Goal: Complete application form

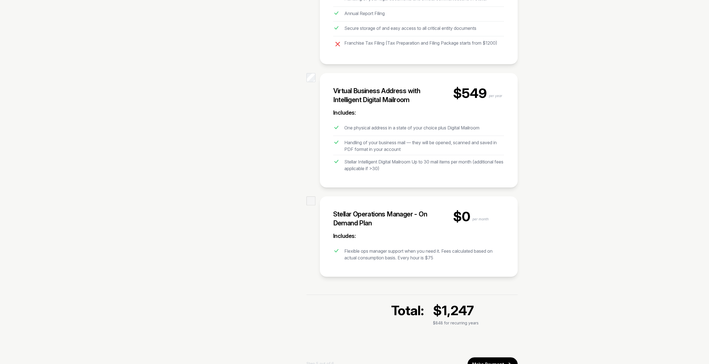
scroll to position [410, 0]
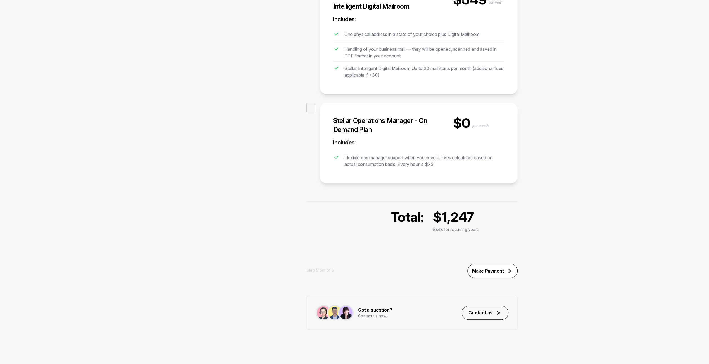
click at [498, 267] on div "Make Payment" at bounding box center [488, 270] width 32 height 7
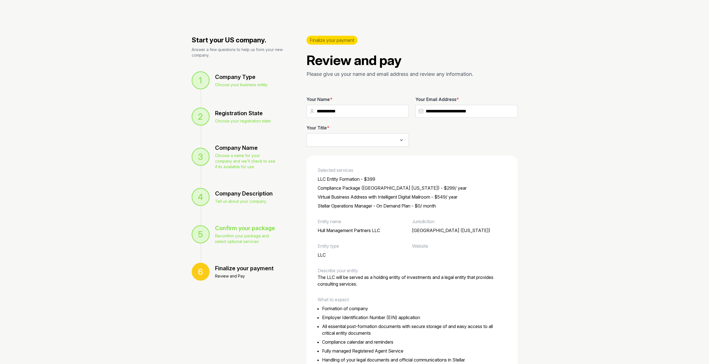
scroll to position [55, 0]
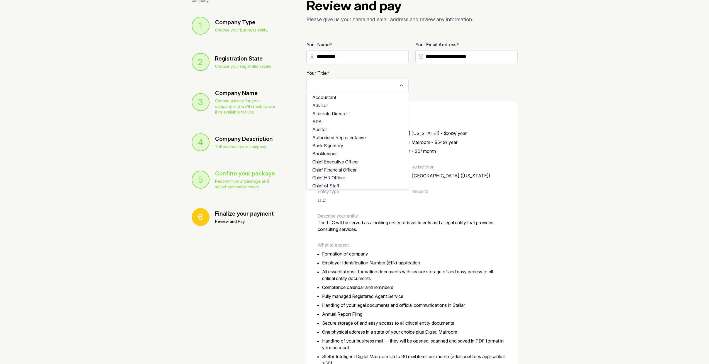
click at [371, 83] on input "Search for option" at bounding box center [353, 85] width 87 height 8
click at [370, 114] on li "Managing Director" at bounding box center [358, 117] width 102 height 8
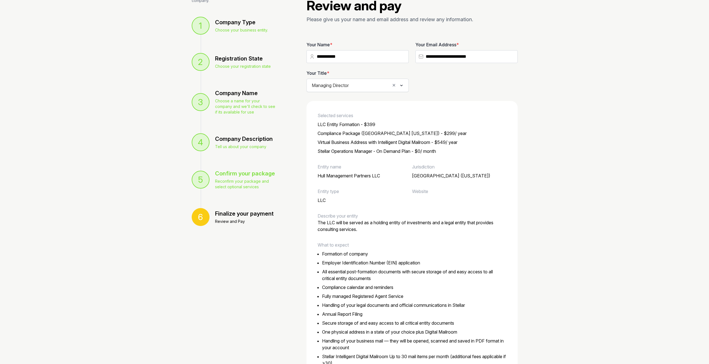
click at [393, 86] on icon "Clear Selected" at bounding box center [394, 85] width 5 height 6
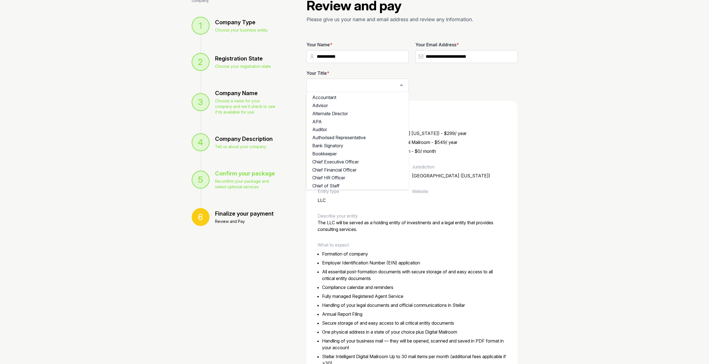
click at [402, 86] on icon "Search for option" at bounding box center [402, 85] width 6 height 7
click at [377, 176] on li "Managing Partner" at bounding box center [358, 180] width 102 height 8
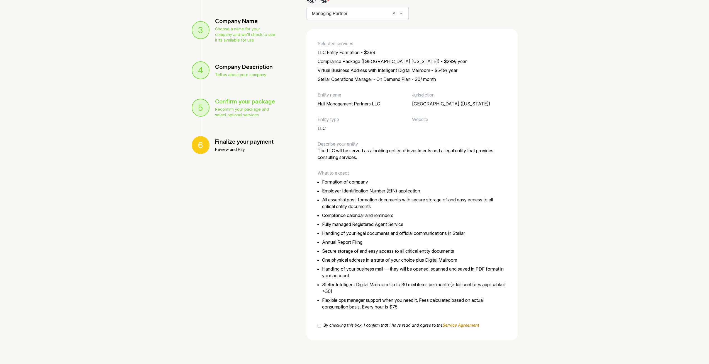
scroll to position [174, 0]
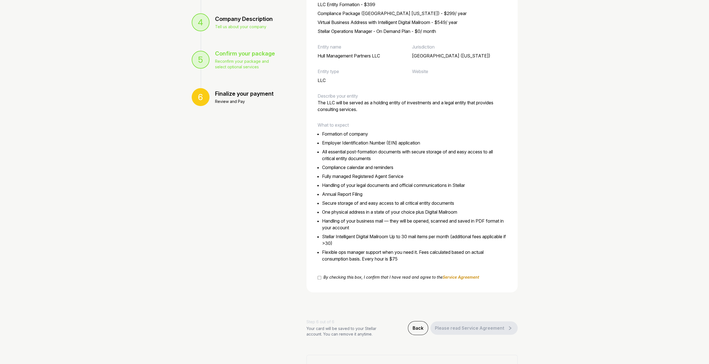
click at [320, 275] on label "2 of 5" at bounding box center [320, 277] width 4 height 7
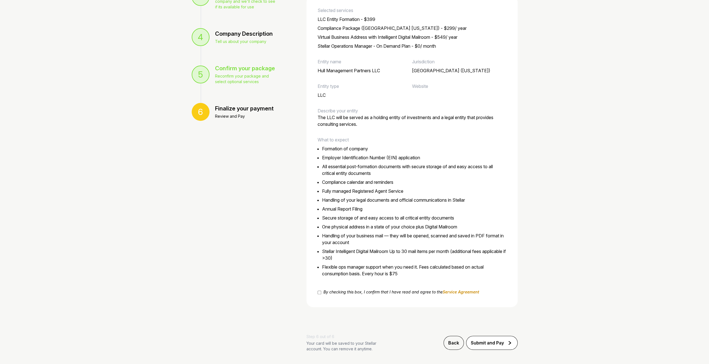
scroll to position [185, 0]
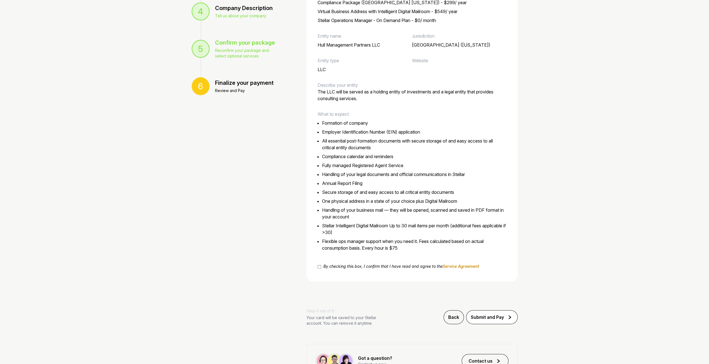
click at [494, 317] on div "Submit and Pay" at bounding box center [487, 316] width 33 height 7
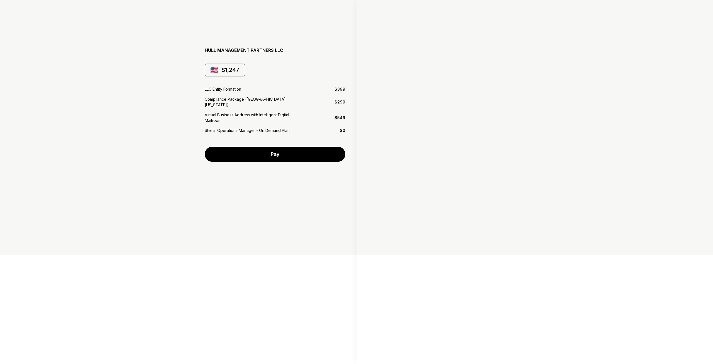
click at [451, 171] on div at bounding box center [438, 104] width 163 height 137
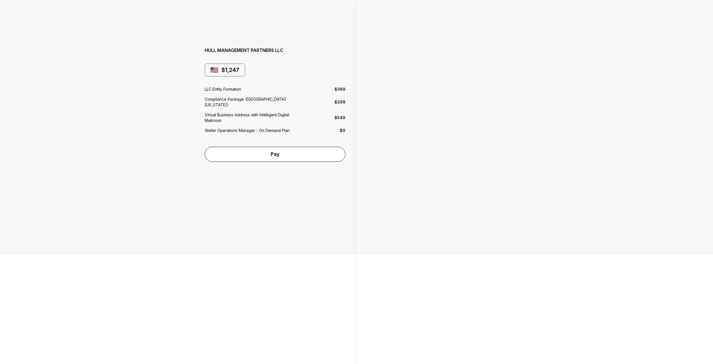
click at [318, 152] on link "Pay" at bounding box center [275, 154] width 141 height 15
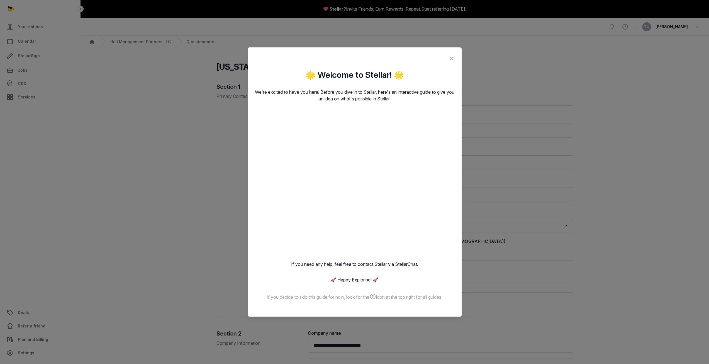
click at [451, 59] on icon at bounding box center [451, 58] width 7 height 9
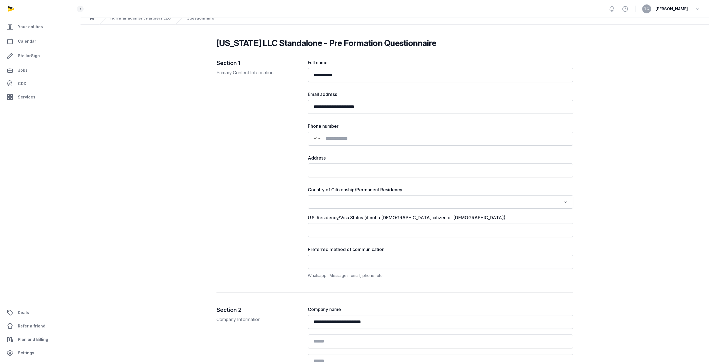
scroll to position [25, 0]
click at [368, 136] on input at bounding box center [444, 137] width 246 height 7
type input "**********"
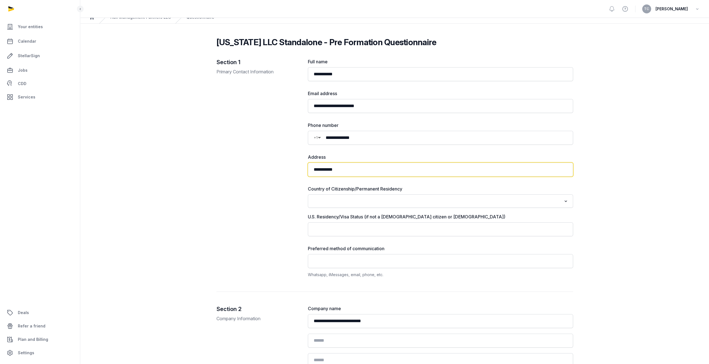
click at [362, 171] on input "**********" at bounding box center [440, 169] width 265 height 14
type input "**********"
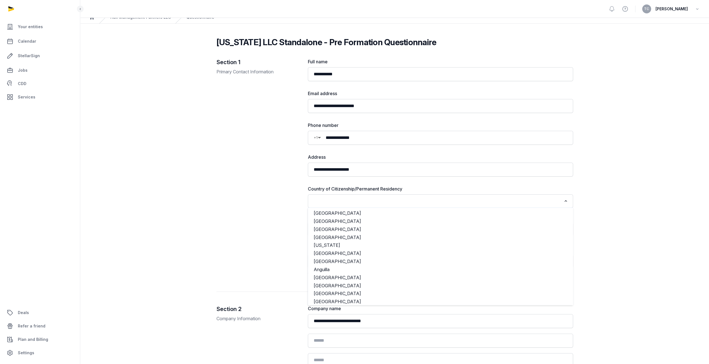
click at [367, 200] on input "Search for option" at bounding box center [436, 201] width 251 height 8
type input "*"
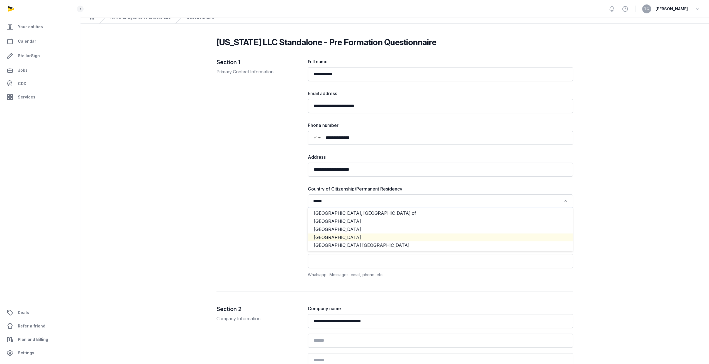
click at [361, 233] on li "United States" at bounding box center [440, 237] width 265 height 8
type input "*****"
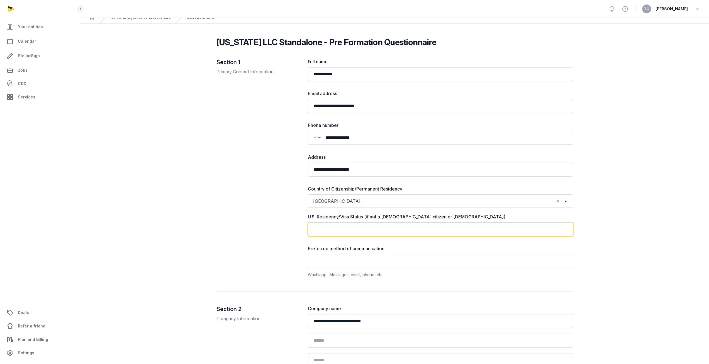
click at [361, 232] on input "text" at bounding box center [440, 229] width 265 height 14
type input "*"
type input "***"
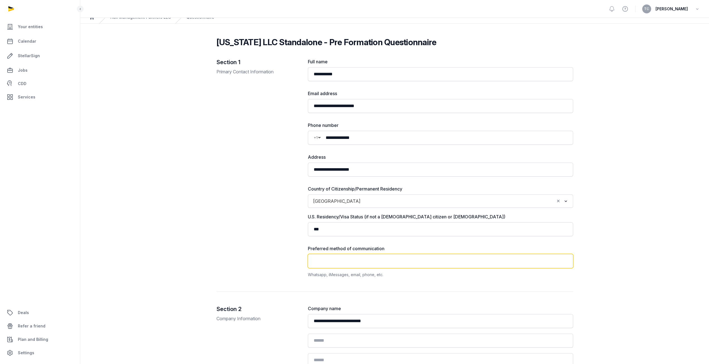
click at [342, 263] on input "text" at bounding box center [440, 261] width 265 height 14
type input "*"
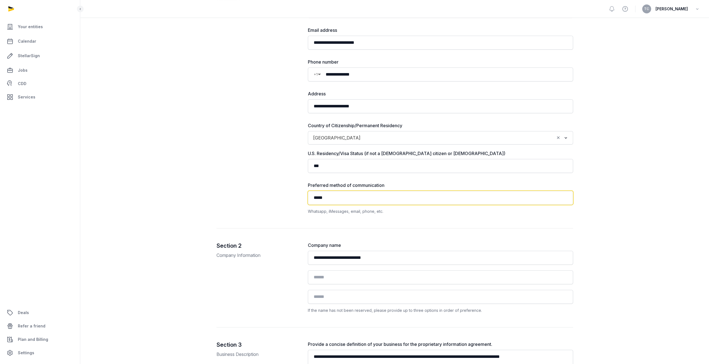
scroll to position [135, 0]
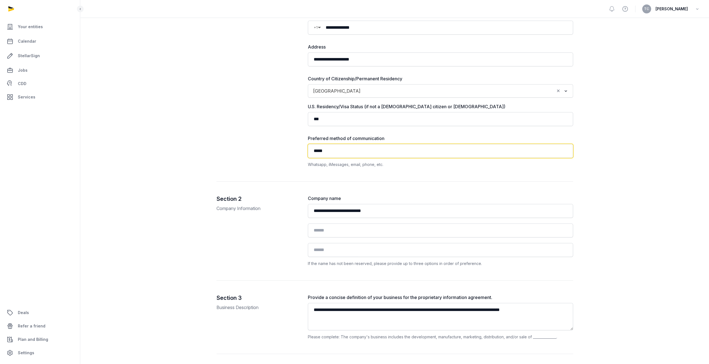
type input "*****"
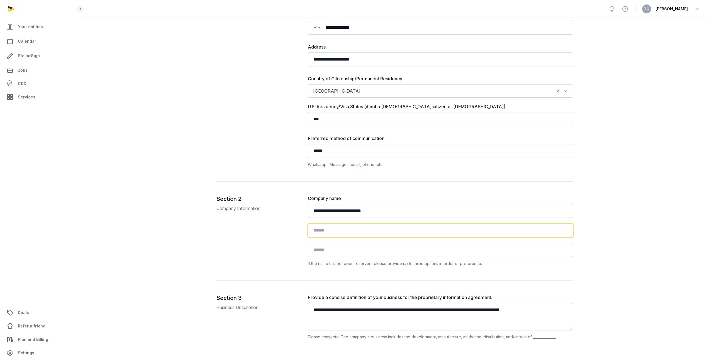
click at [330, 228] on input at bounding box center [440, 230] width 265 height 14
type input "*"
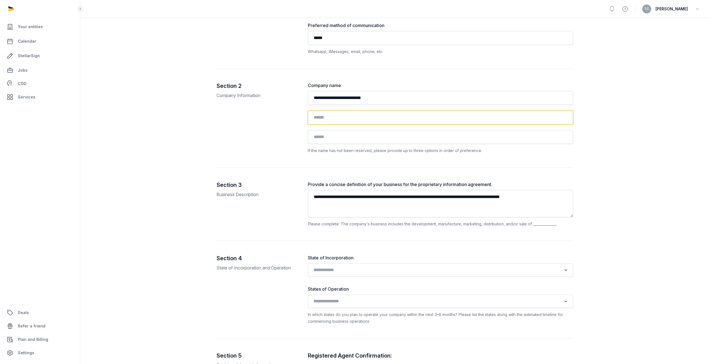
scroll to position [248, 0]
click at [341, 262] on div "Loading..." at bounding box center [440, 268] width 265 height 13
click at [341, 268] on input "Search for option" at bounding box center [436, 269] width 251 height 8
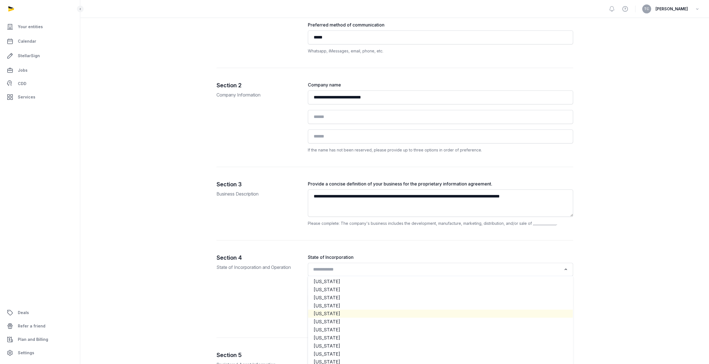
click at [324, 311] on li "California" at bounding box center [440, 313] width 265 height 8
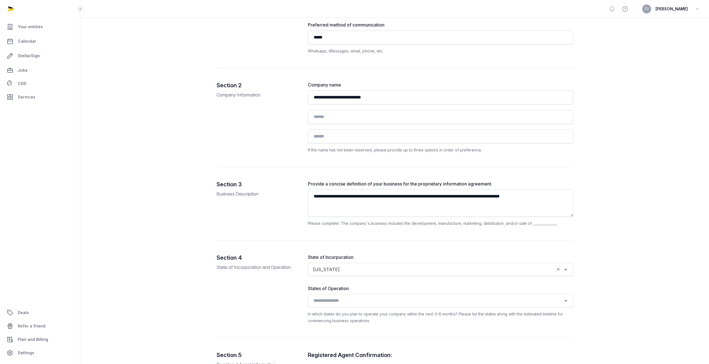
click at [334, 305] on div "Loading..." at bounding box center [440, 300] width 265 height 13
click at [334, 297] on input "Search for option" at bounding box center [436, 300] width 251 height 8
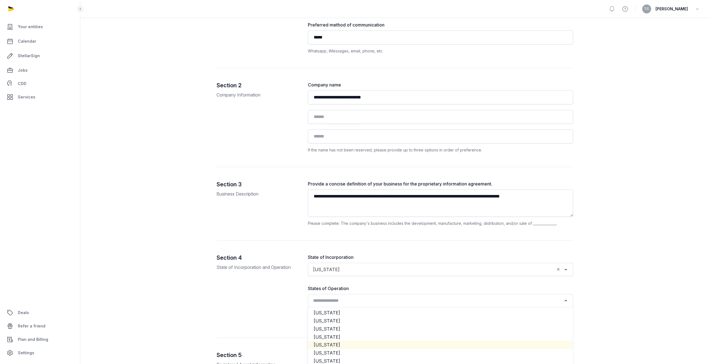
click at [323, 345] on li "California" at bounding box center [440, 345] width 265 height 8
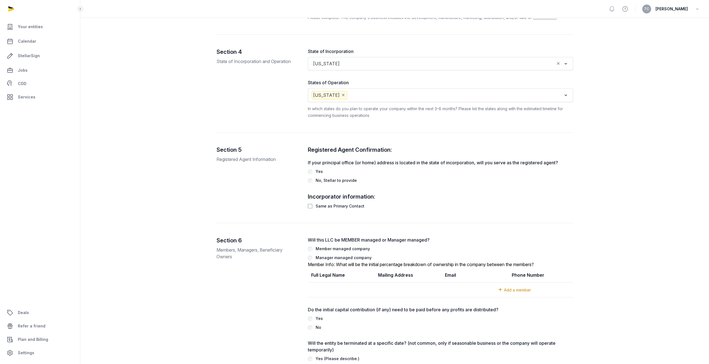
scroll to position [454, 0]
click at [308, 247] on label "Member managed company" at bounding box center [440, 248] width 265 height 7
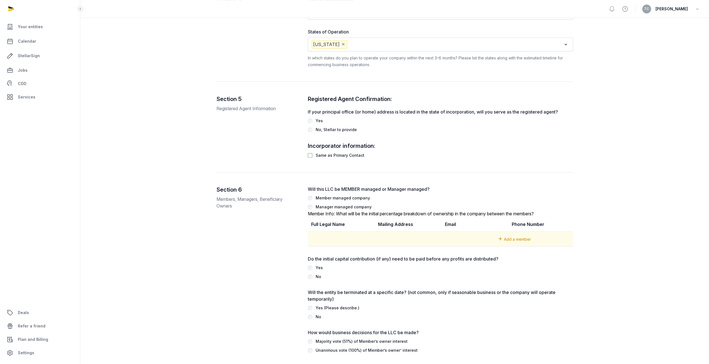
click at [519, 237] on span "Add a member" at bounding box center [517, 239] width 27 height 5
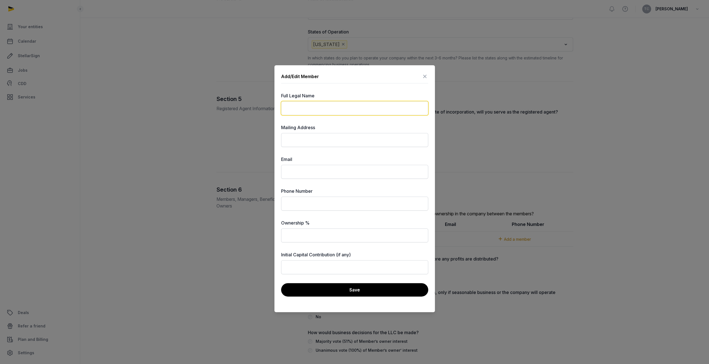
click at [330, 115] on input "text" at bounding box center [354, 108] width 147 height 14
type input "**********"
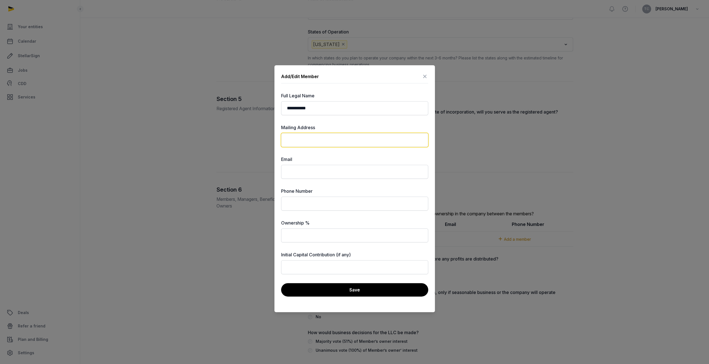
click at [321, 141] on input "text" at bounding box center [354, 140] width 147 height 14
type input "**********"
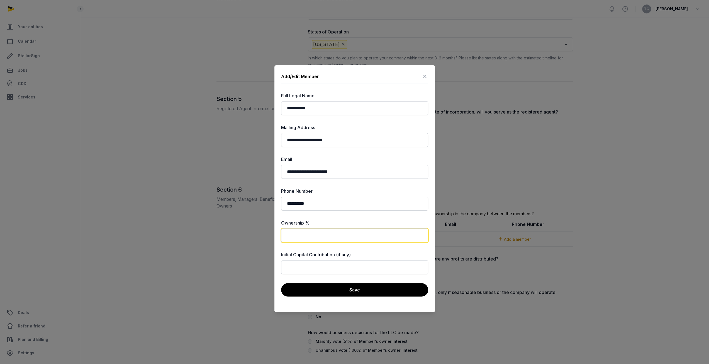
click at [325, 238] on input "text" at bounding box center [354, 235] width 147 height 14
type input "***"
click at [318, 267] on input "text" at bounding box center [354, 267] width 147 height 14
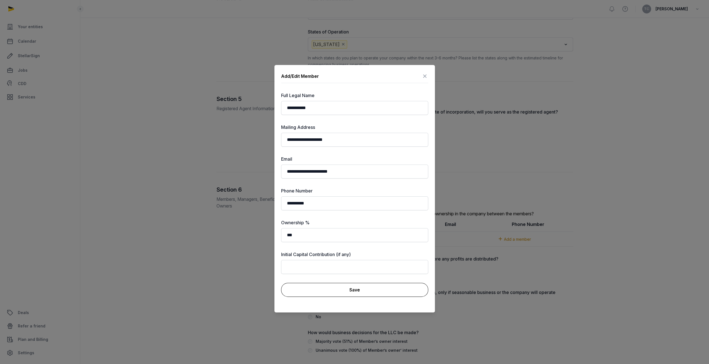
click at [321, 291] on button "Save" at bounding box center [354, 290] width 147 height 14
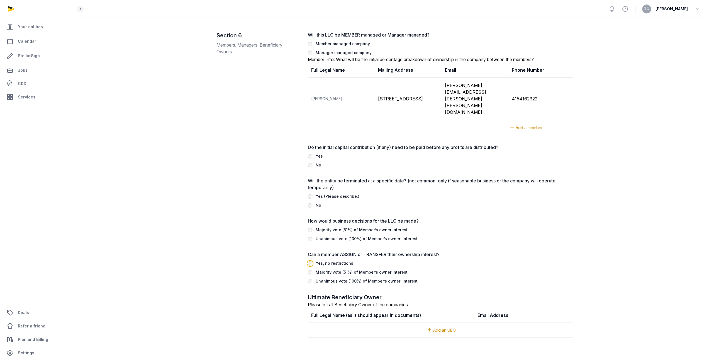
scroll to position [659, 0]
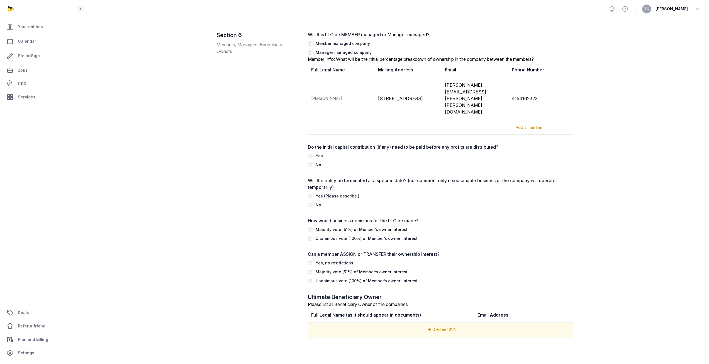
click at [448, 327] on span "Add an UBO" at bounding box center [444, 329] width 23 height 5
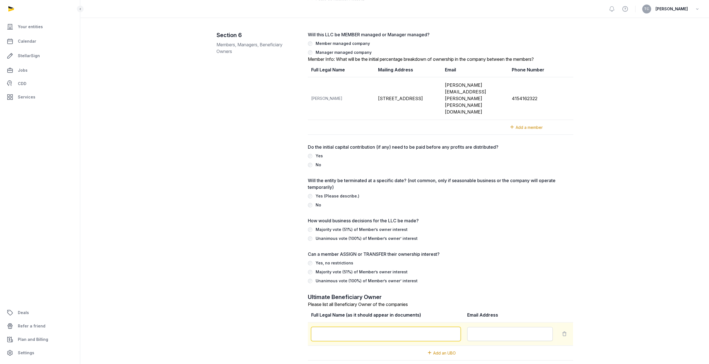
click at [419, 327] on input "text" at bounding box center [386, 334] width 150 height 14
type input "**********"
click at [480, 327] on input "email" at bounding box center [510, 334] width 86 height 14
type input "*"
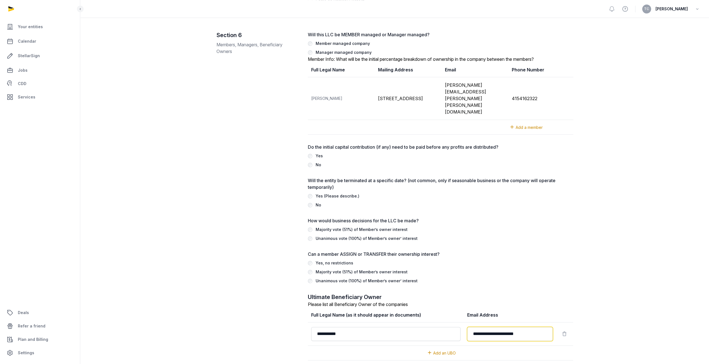
type input "**********"
click at [296, 306] on div "Section 6 Members, Managers, Beneficiary Owners Will this LLC be MEMBER managed…" at bounding box center [395, 202] width 357 height 342
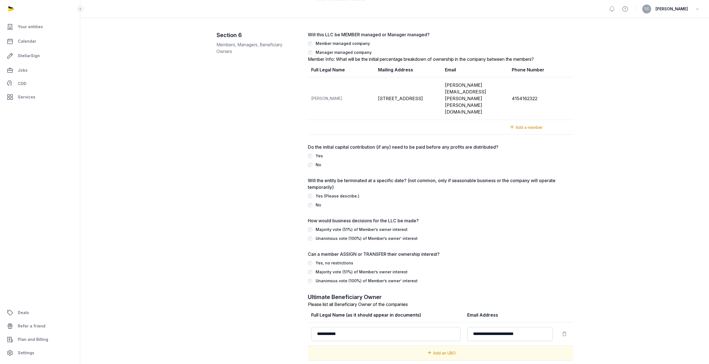
click at [446, 350] on span "Add an UBO" at bounding box center [444, 352] width 23 height 5
click at [564, 353] on icon at bounding box center [565, 357] width 6 height 8
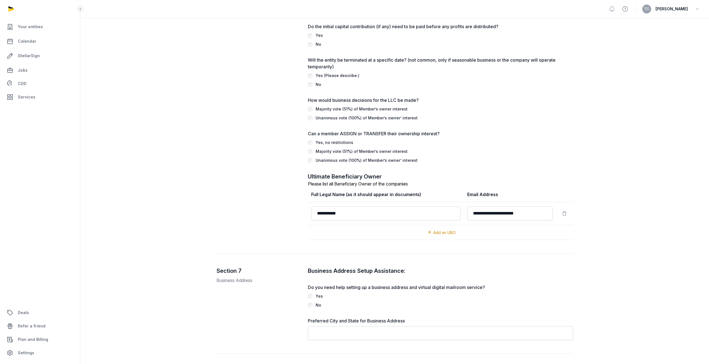
scroll to position [779, 0]
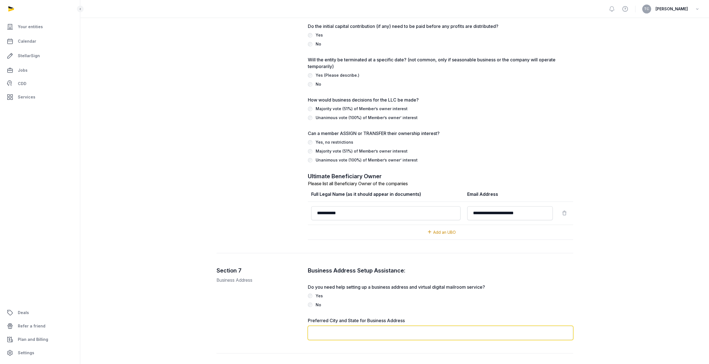
click at [373, 325] on input "text" at bounding box center [440, 332] width 265 height 14
type input "*"
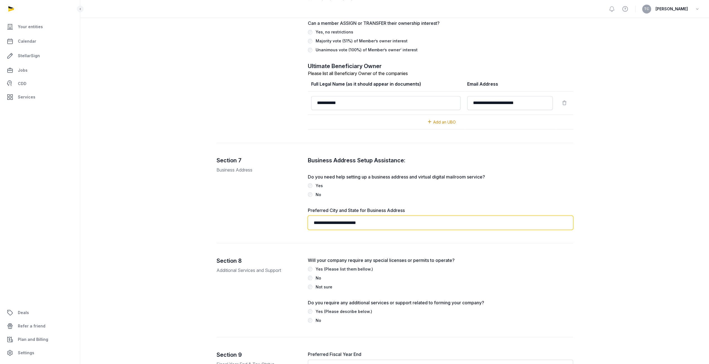
type input "**********"
click at [313, 274] on label "No" at bounding box center [440, 277] width 265 height 7
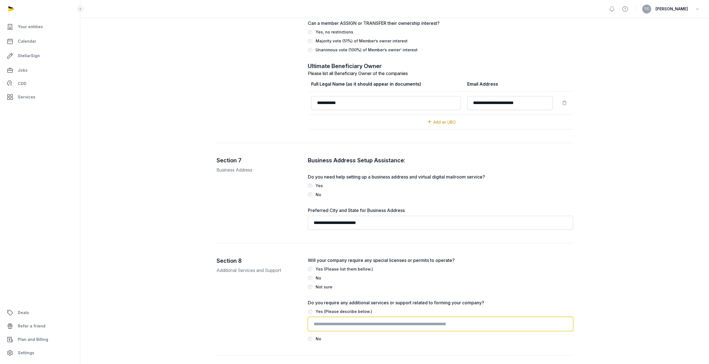
click at [343, 317] on input "text" at bounding box center [440, 324] width 265 height 14
type input "**********"
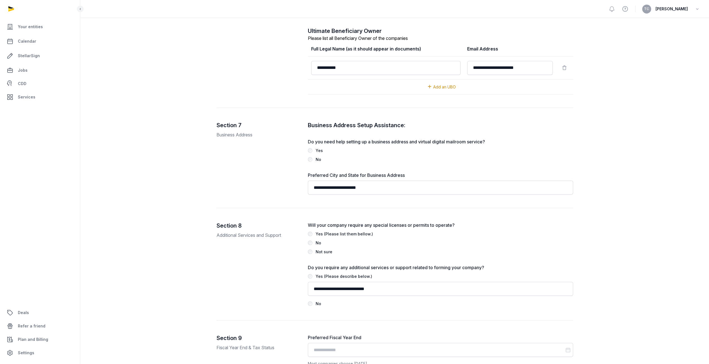
scroll to position [940, 0]
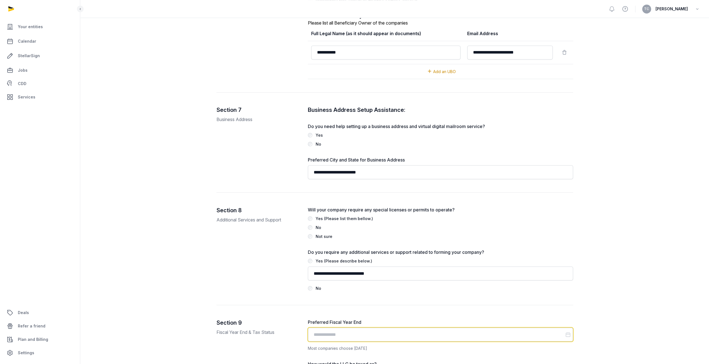
click at [325, 327] on input "Datepicker input" at bounding box center [440, 334] width 265 height 14
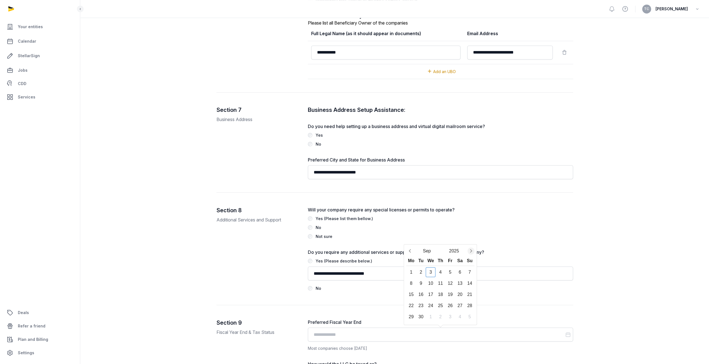
click at [471, 248] on icon "Next month" at bounding box center [471, 251] width 6 height 6
click at [431, 312] on div "31" at bounding box center [431, 317] width 10 height 10
type input "**********"
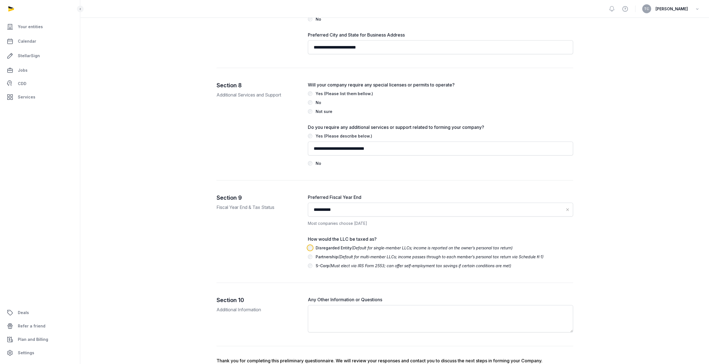
scroll to position [1077, 0]
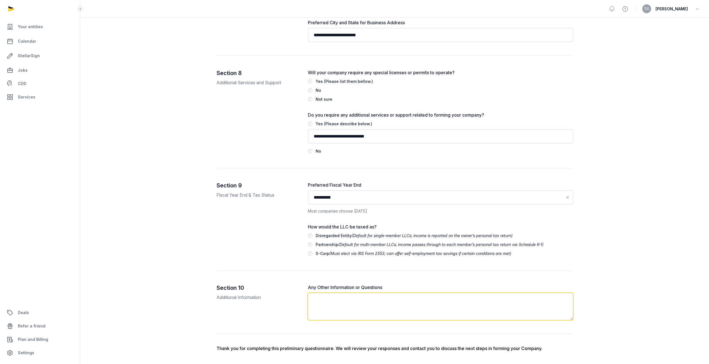
click at [394, 293] on textarea at bounding box center [440, 306] width 265 height 27
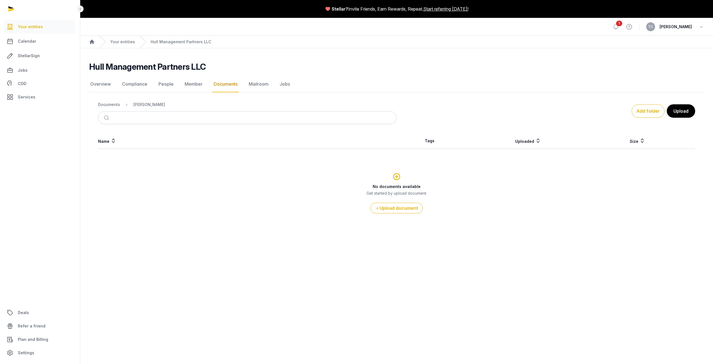
click at [395, 176] on icon at bounding box center [397, 176] width 8 height 10
click at [395, 209] on button "Upload document" at bounding box center [397, 208] width 52 height 11
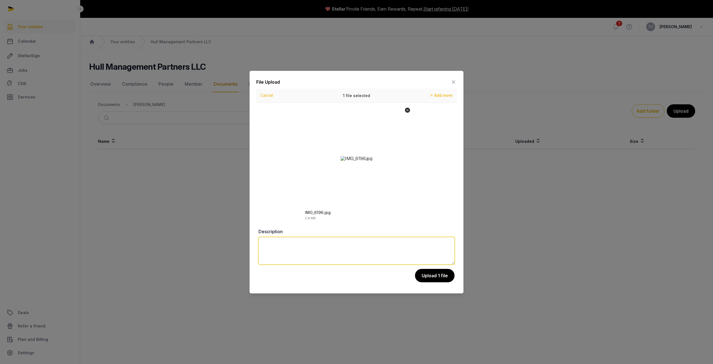
click at [369, 250] on textarea at bounding box center [357, 250] width 196 height 27
type textarea "**********"
click at [429, 278] on button "Upload 1 file" at bounding box center [435, 275] width 40 height 14
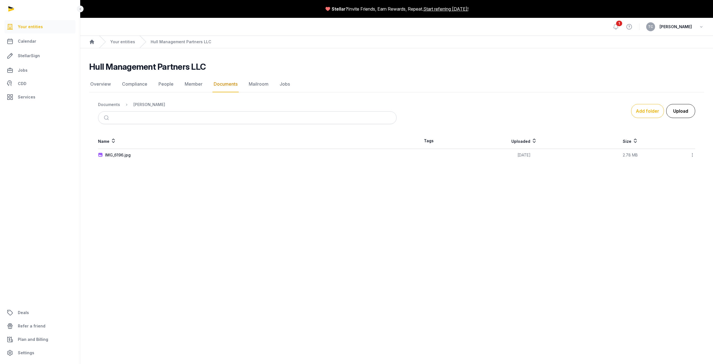
click at [680, 112] on button "Upload" at bounding box center [681, 111] width 29 height 14
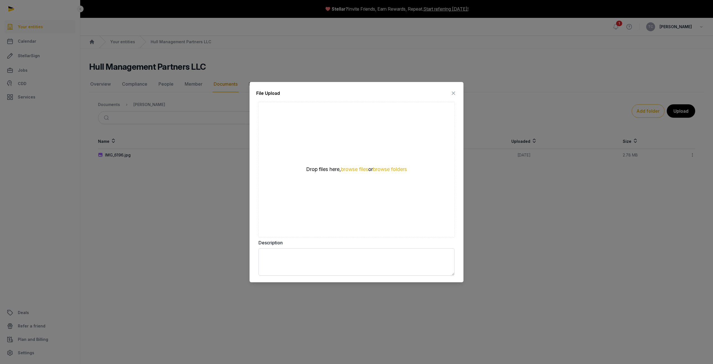
click at [453, 94] on icon at bounding box center [453, 93] width 7 height 9
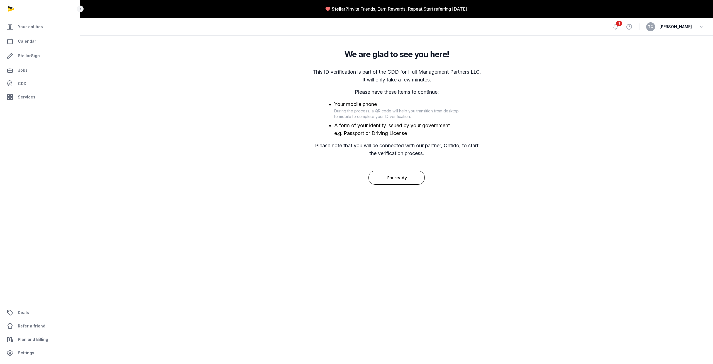
click at [395, 178] on button "I'm ready" at bounding box center [397, 178] width 57 height 14
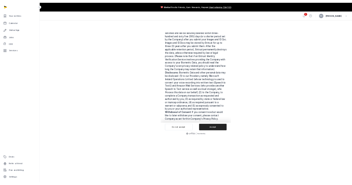
scroll to position [368, 0]
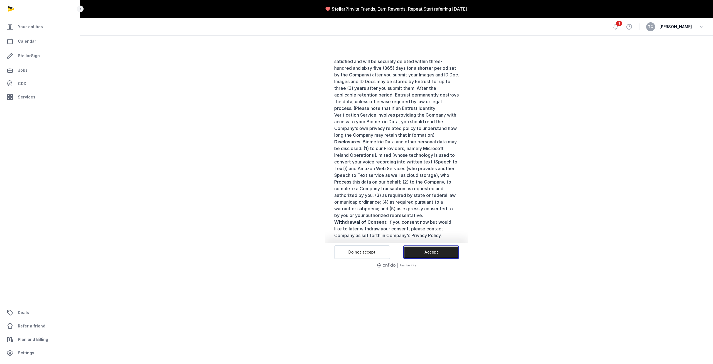
click at [427, 254] on button "Accept" at bounding box center [431, 251] width 56 height 13
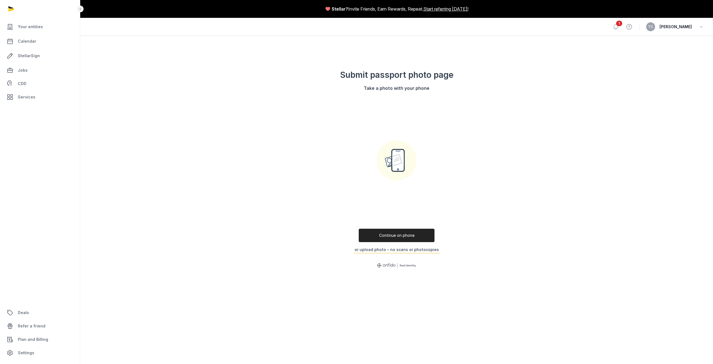
click at [389, 248] on button "or upload photo – no scans or photocopies" at bounding box center [397, 249] width 86 height 7
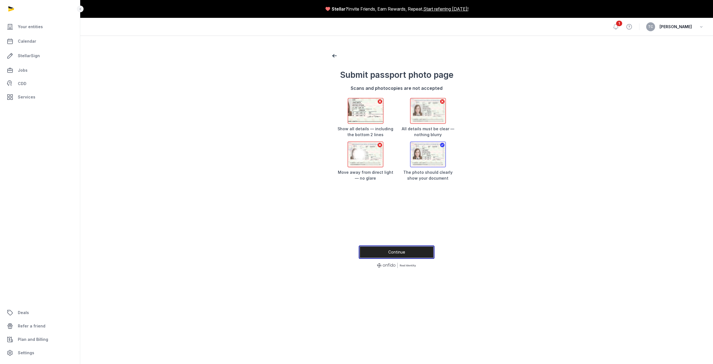
click at [390, 249] on button "Continue" at bounding box center [397, 251] width 76 height 13
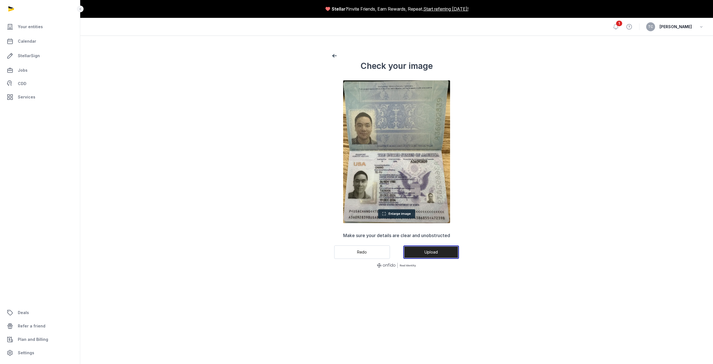
click at [428, 254] on button "Upload" at bounding box center [431, 251] width 56 height 13
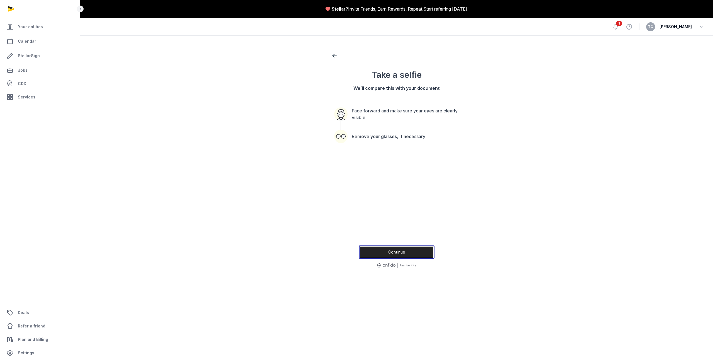
click at [419, 255] on button "Continue" at bounding box center [397, 251] width 76 height 13
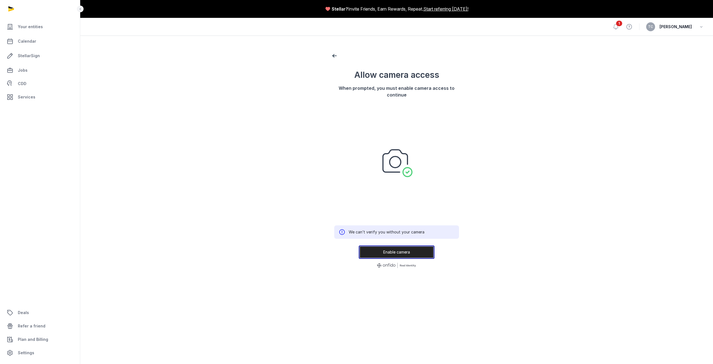
click at [392, 249] on button "Enable camera" at bounding box center [397, 251] width 76 height 13
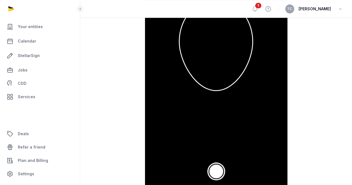
scroll to position [60, 0]
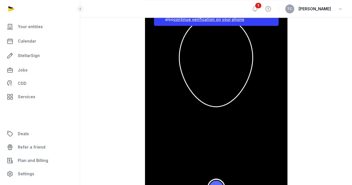
click at [217, 183] on button "Take a photo" at bounding box center [217, 188] width 16 height 16
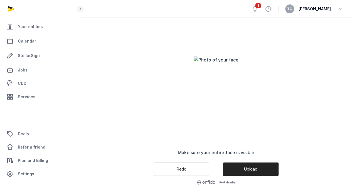
scroll to position [95, 0]
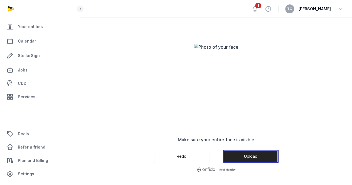
click at [242, 162] on button "Upload" at bounding box center [251, 156] width 56 height 13
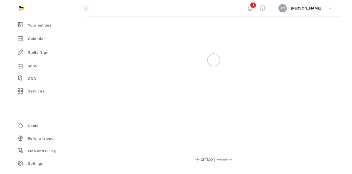
scroll to position [4, 0]
